Goal: Task Accomplishment & Management: Complete application form

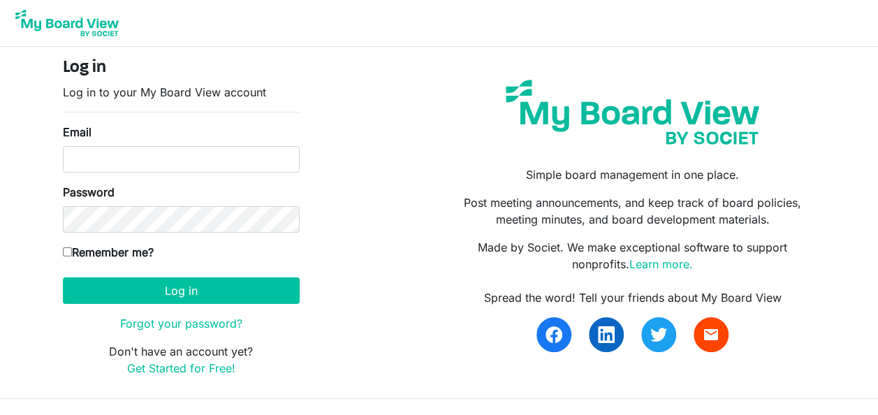
click at [106, 21] on img at bounding box center [67, 23] width 112 height 35
click at [164, 366] on link "Get Started for Free!" at bounding box center [181, 368] width 108 height 14
